Goal: Check status: Check status

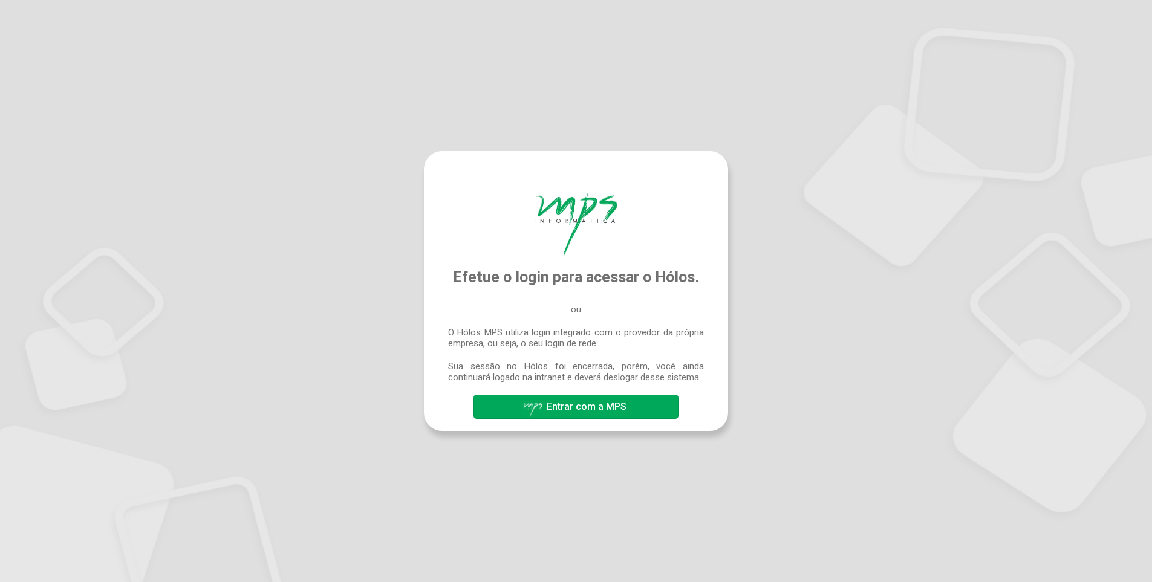
click at [578, 409] on span "Entrar com a MPS" at bounding box center [587, 406] width 80 height 11
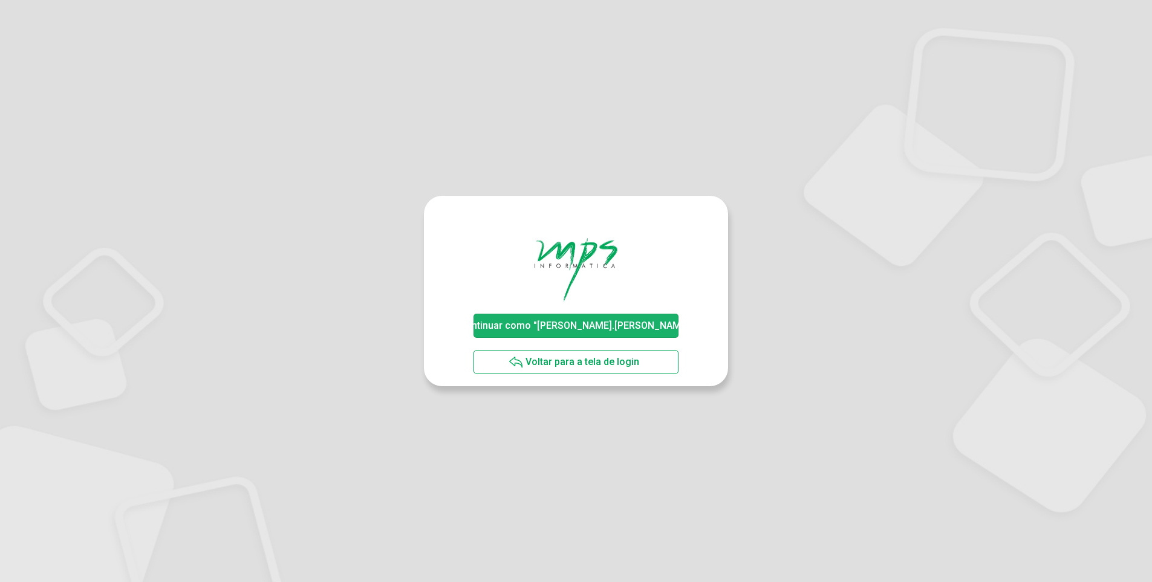
click at [569, 327] on span "Continuar como "rafael.silva"" at bounding box center [576, 325] width 234 height 11
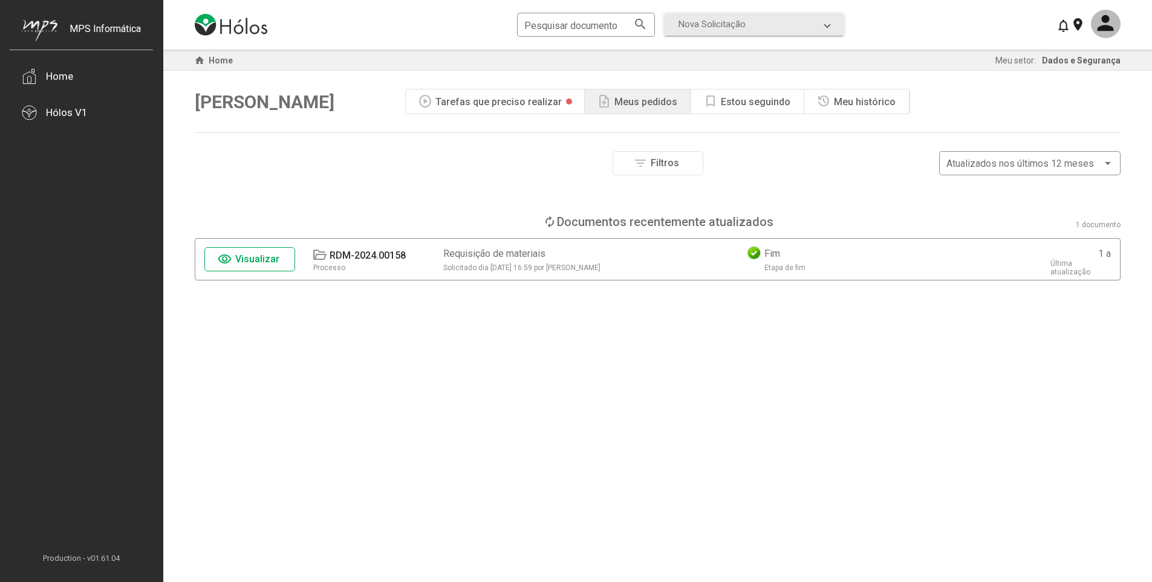
click at [238, 259] on span "Visualizar" at bounding box center [257, 258] width 44 height 11
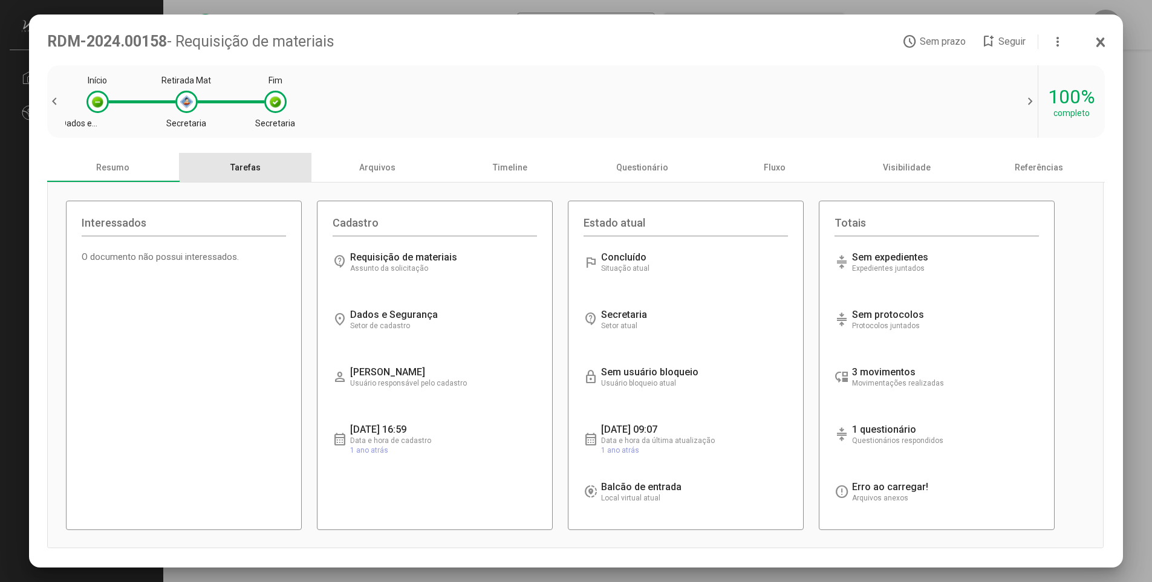
click at [238, 177] on div "Tarefas" at bounding box center [245, 167] width 132 height 29
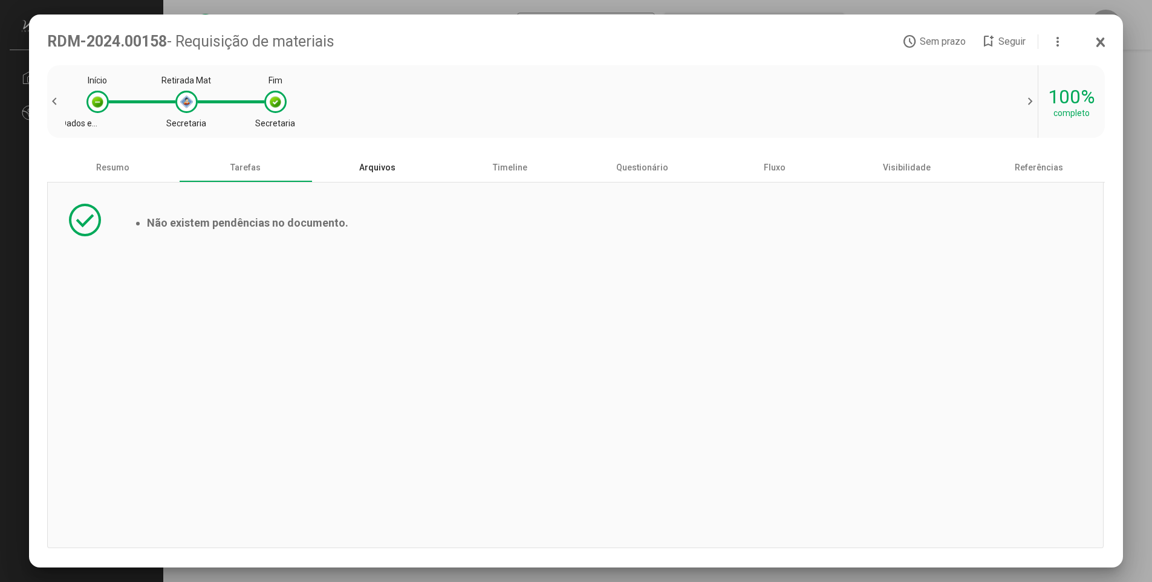
click at [373, 171] on div "Arquivos" at bounding box center [377, 167] width 132 height 29
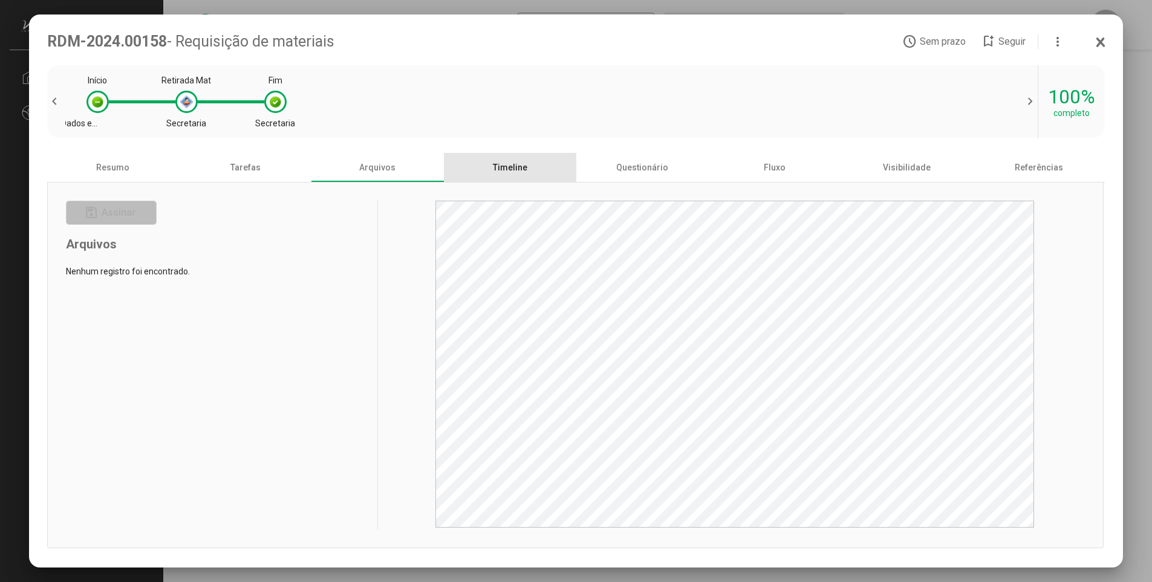
click at [518, 174] on div "Timeline" at bounding box center [510, 167] width 132 height 29
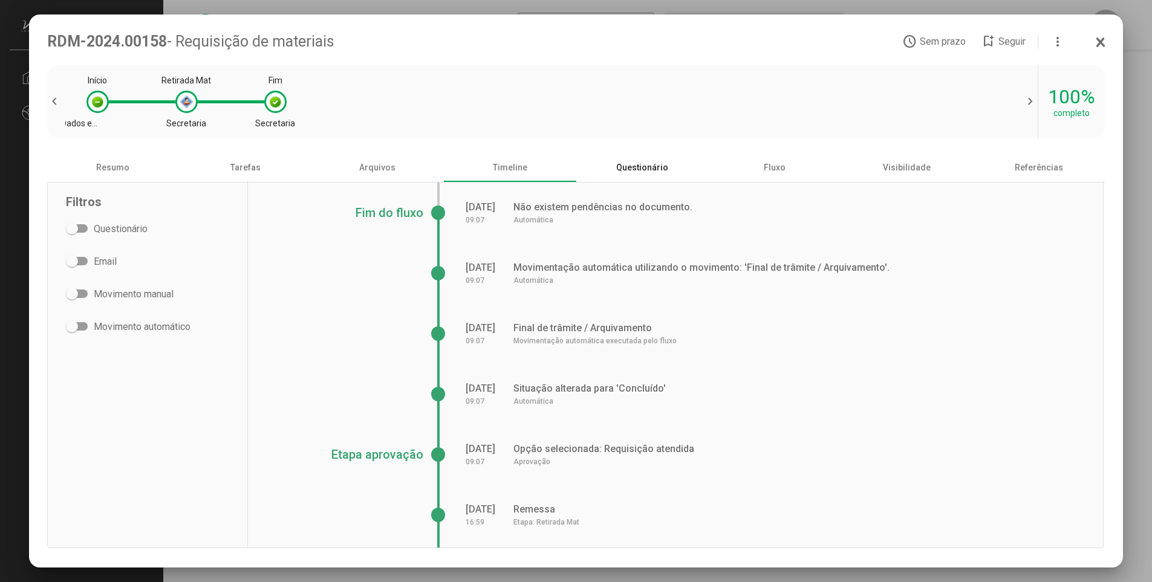
click at [665, 169] on div "Questionário" at bounding box center [642, 167] width 132 height 29
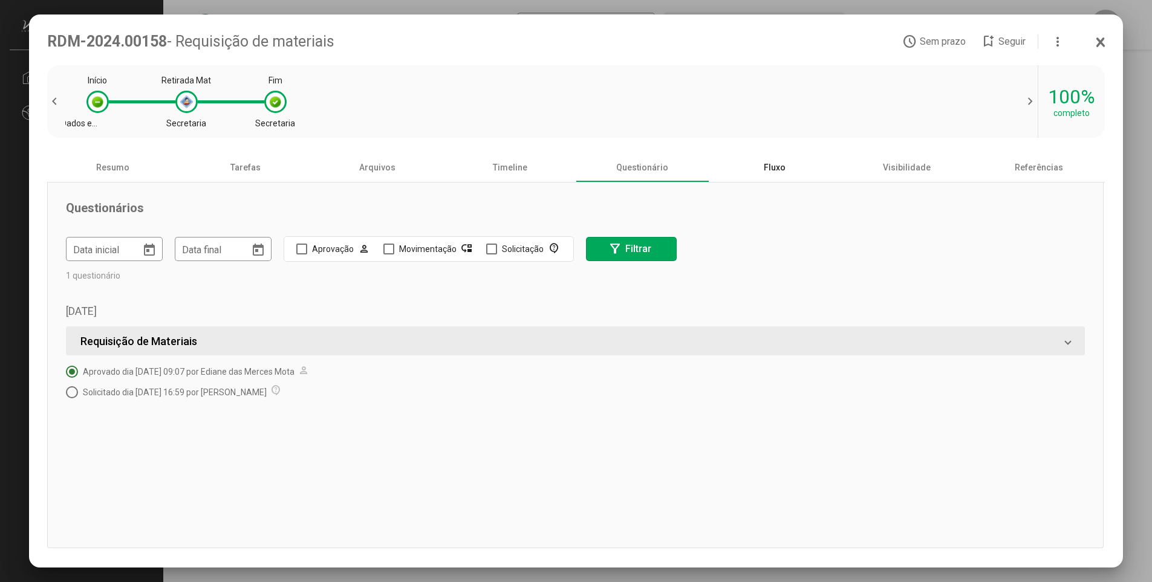
click at [805, 171] on div "Fluxo" at bounding box center [774, 167] width 132 height 29
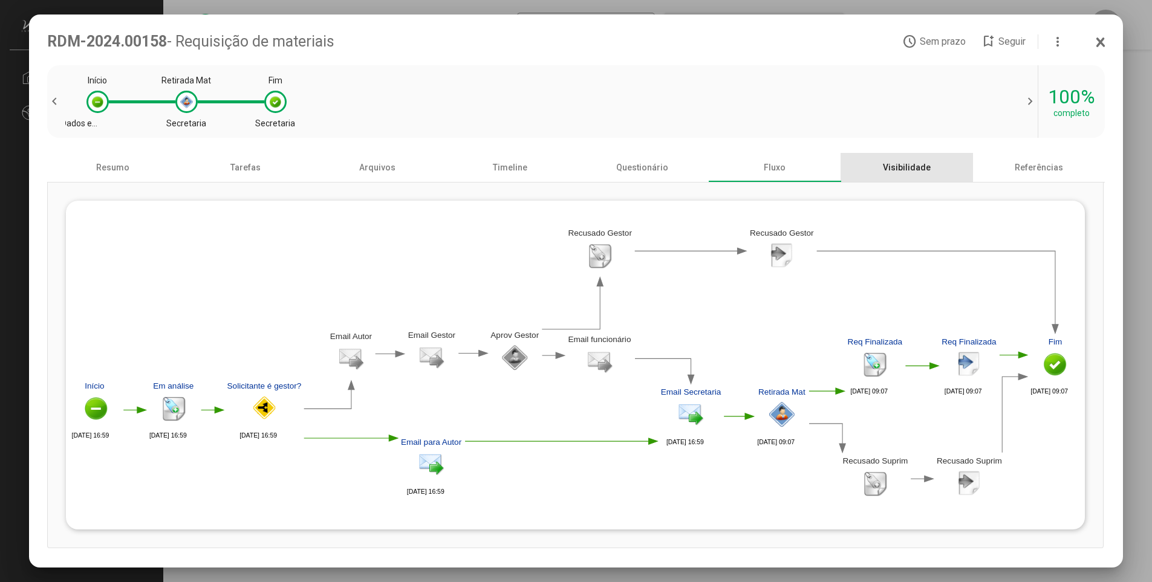
click at [912, 172] on div "Visibilidade" at bounding box center [907, 167] width 132 height 29
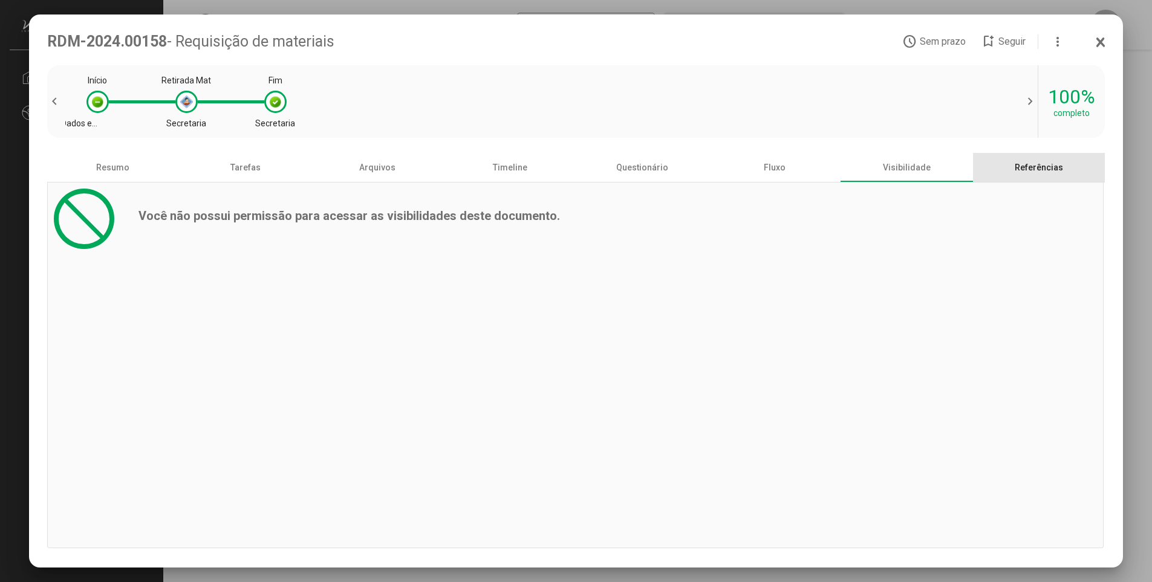
click at [1057, 168] on div "Referências" at bounding box center [1039, 167] width 132 height 29
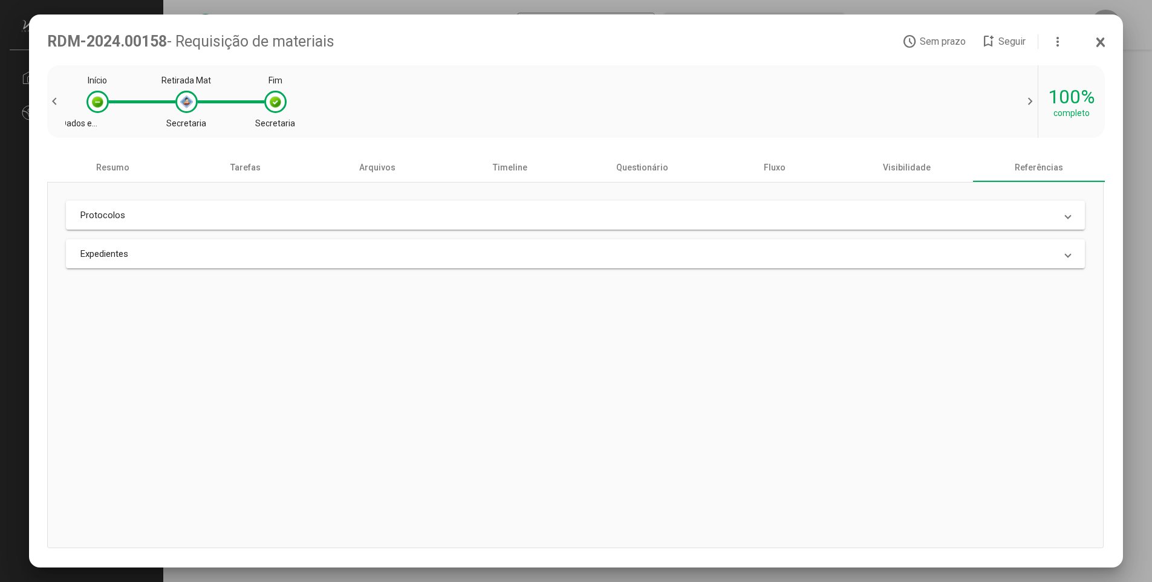
click at [1100, 40] on icon at bounding box center [1101, 42] width 7 height 8
